Goal: Book appointment/travel/reservation

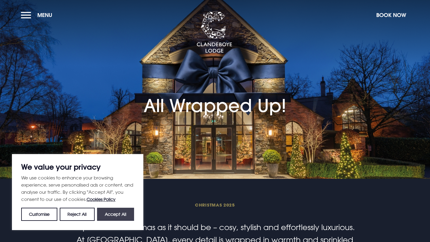
click at [113, 213] on button "Accept All" at bounding box center [115, 214] width 37 height 13
checkbox input "true"
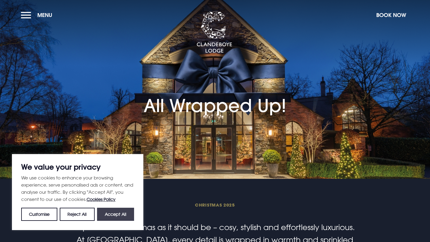
checkbox input "true"
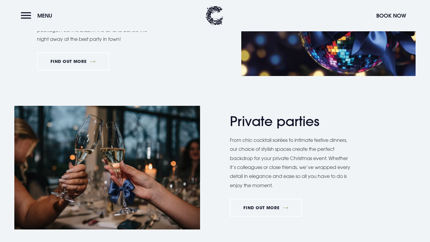
scroll to position [359, 0]
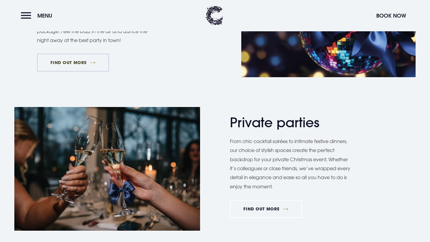
click at [85, 64] on link "FIND OUT MORE" at bounding box center [73, 63] width 72 height 18
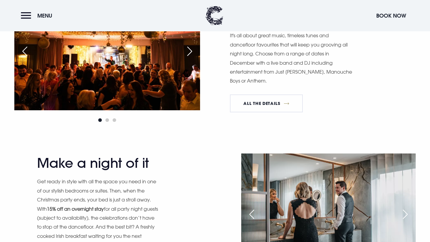
scroll to position [517, 0]
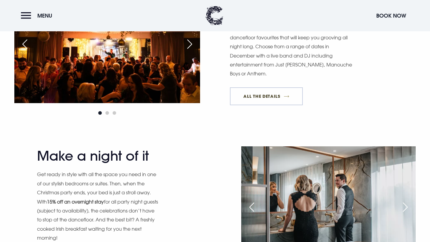
click at [249, 95] on link "All The Details" at bounding box center [266, 96] width 73 height 18
